Goal: Task Accomplishment & Management: Use online tool/utility

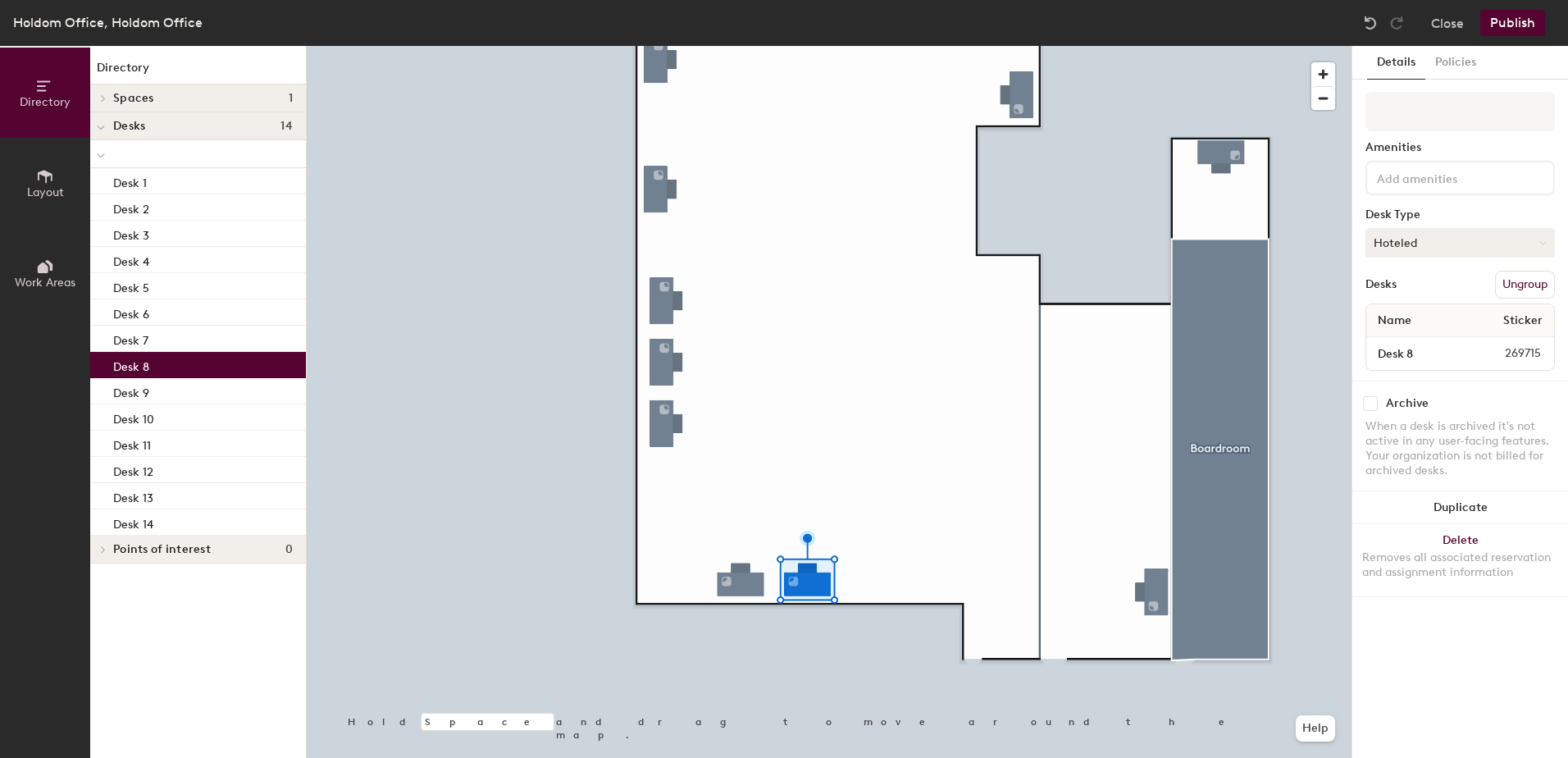
click at [1429, 234] on button "Hoteled" at bounding box center [1460, 243] width 190 height 29
drag, startPoint x: 1419, startPoint y: 289, endPoint x: 1434, endPoint y: 291, distance: 15.1
click at [1418, 289] on div "Assigned" at bounding box center [1449, 294] width 164 height 25
click at [1510, 25] on button "Publish" at bounding box center [1512, 23] width 64 height 26
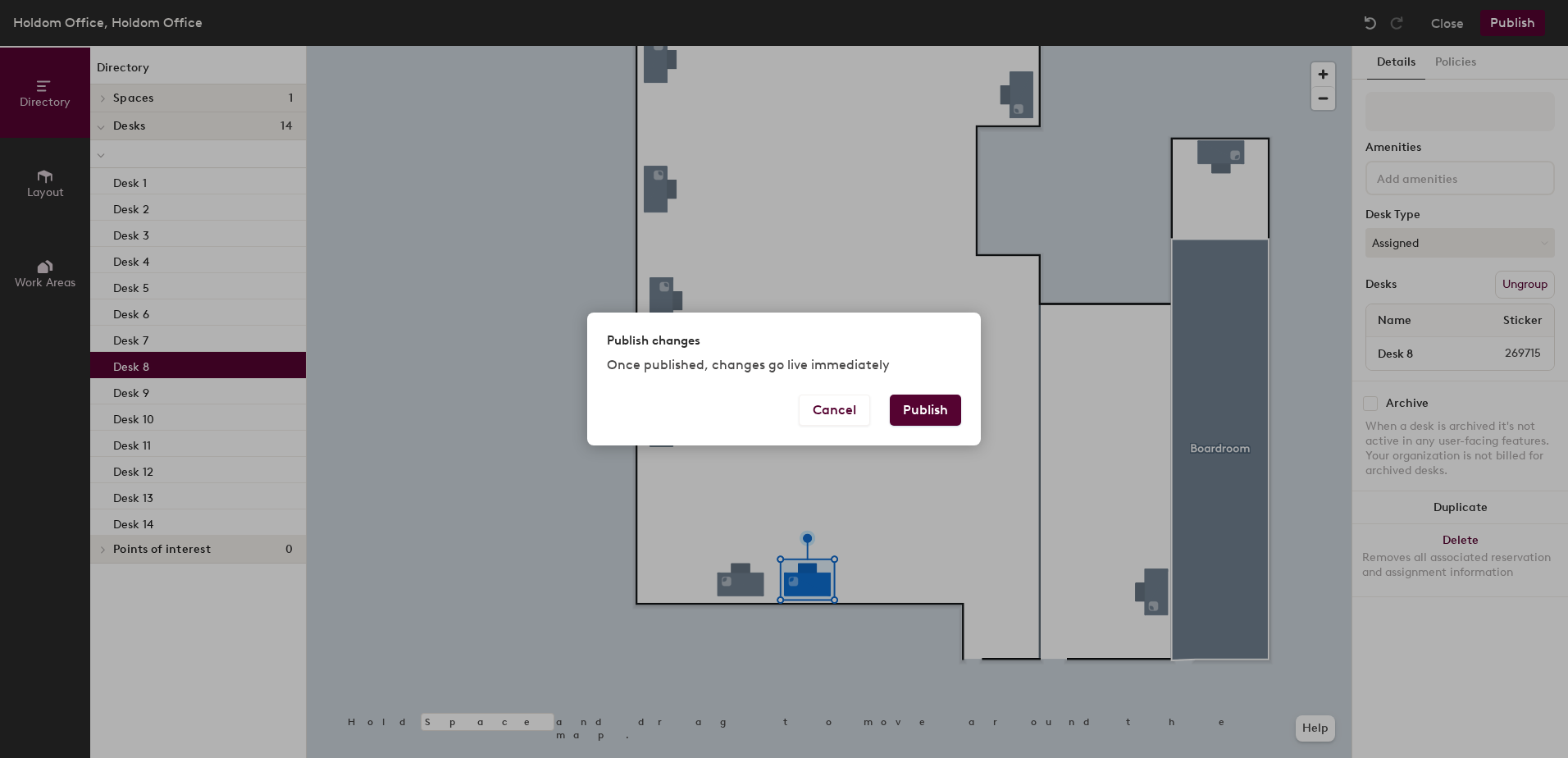
click at [952, 414] on button "Publish" at bounding box center [925, 409] width 71 height 31
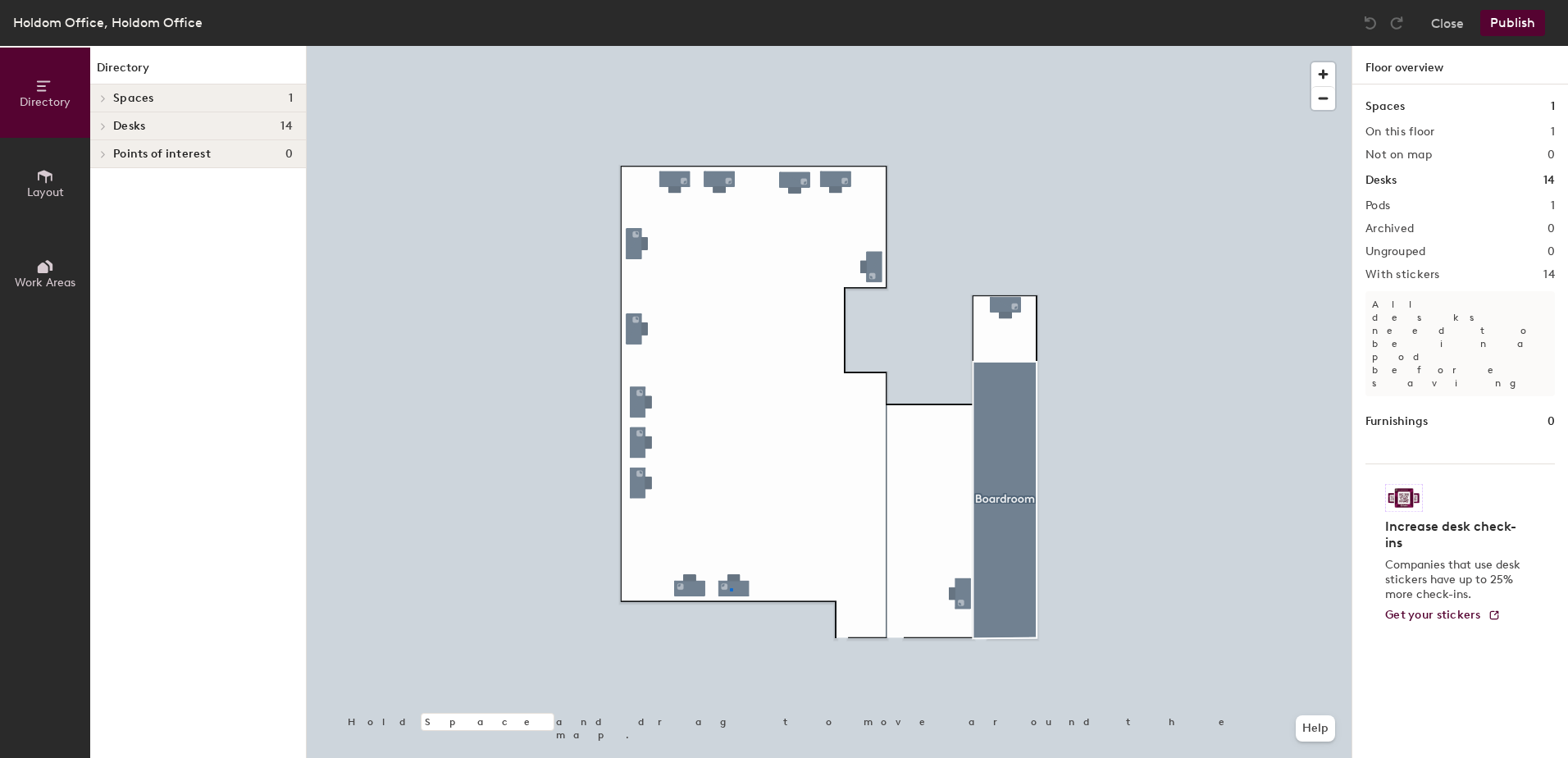
click at [730, 46] on div at bounding box center [829, 46] width 1045 height 0
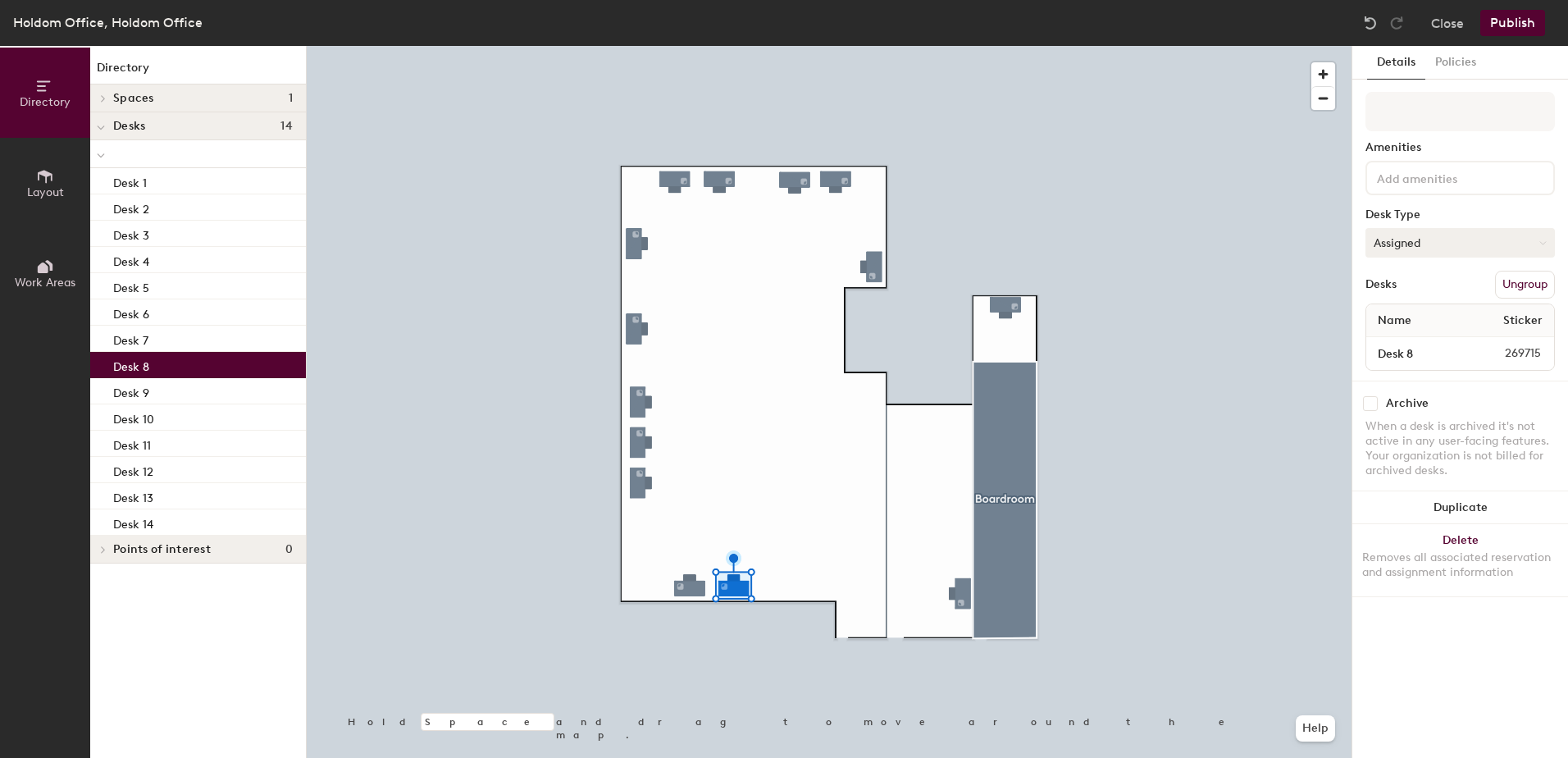
click at [1447, 244] on button "Assigned" at bounding box center [1460, 243] width 190 height 29
click at [1405, 345] on div "Hoteled" at bounding box center [1449, 343] width 164 height 25
click at [1503, 29] on button "Publish" at bounding box center [1512, 23] width 64 height 26
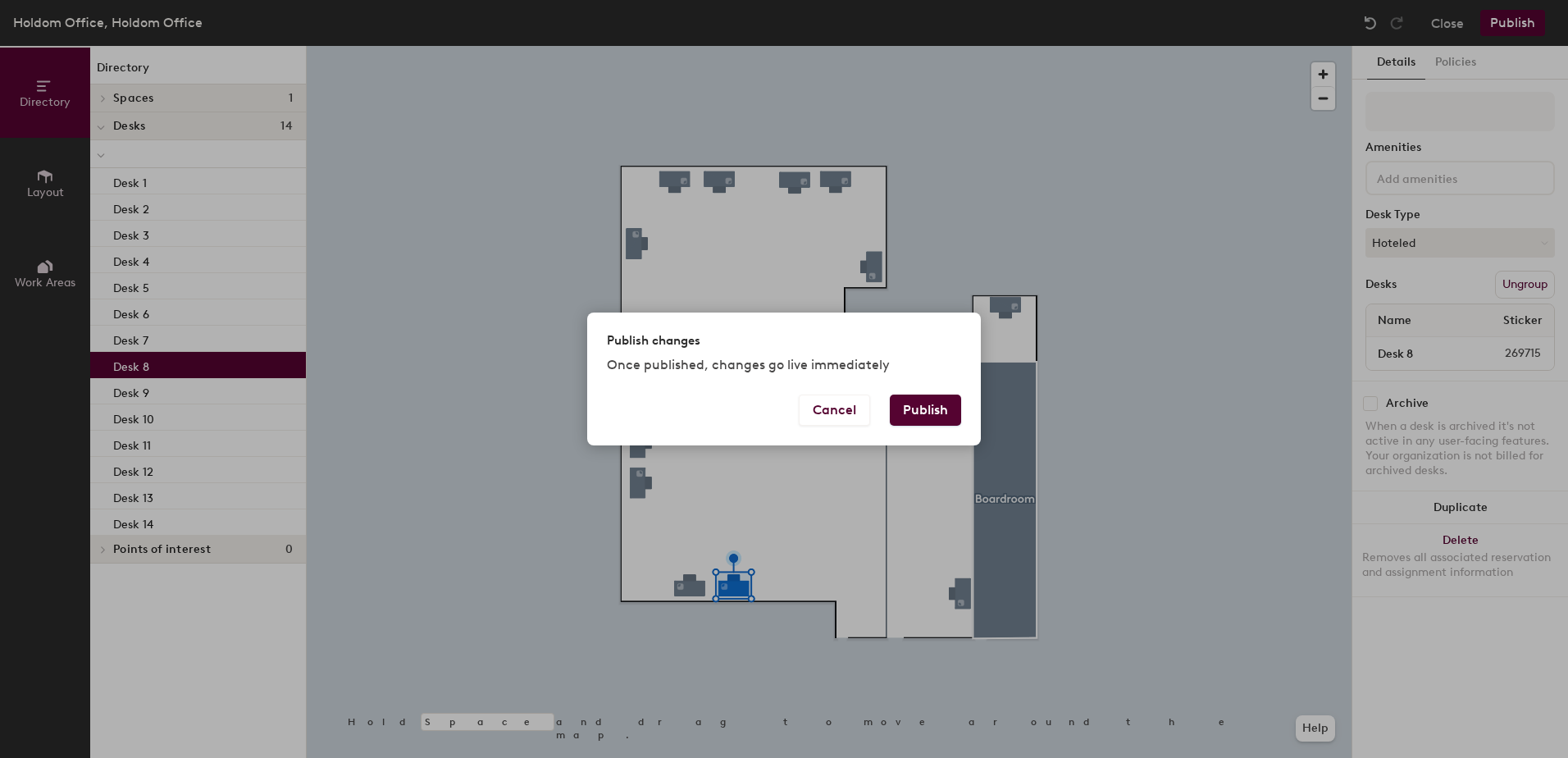
click at [912, 416] on button "Publish" at bounding box center [925, 409] width 71 height 31
